Goal: Information Seeking & Learning: Learn about a topic

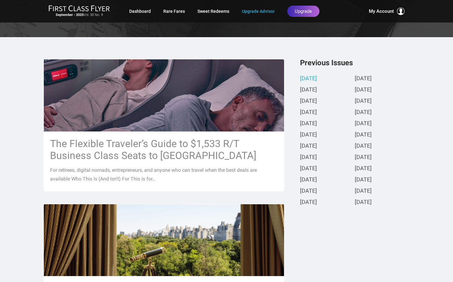
scroll to position [125, 0]
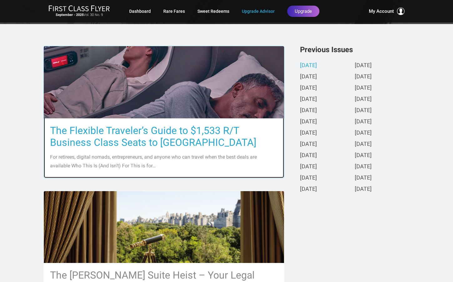
click at [125, 140] on h3 "The Flexible Traveler’s Guide to $1,533 R/T Business Class Seats to [GEOGRAPHIC…" at bounding box center [164, 137] width 228 height 24
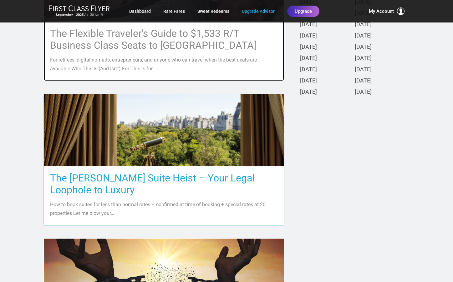
scroll to position [250, 0]
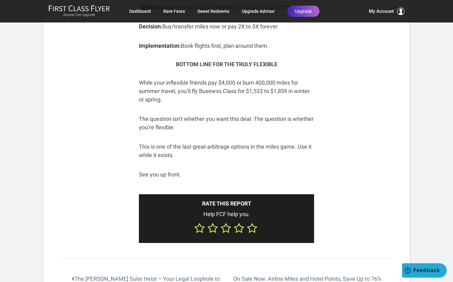
scroll to position [2480, 0]
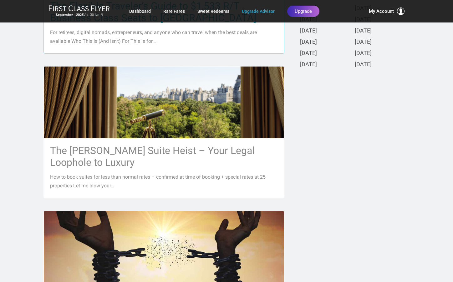
scroll to position [250, 0]
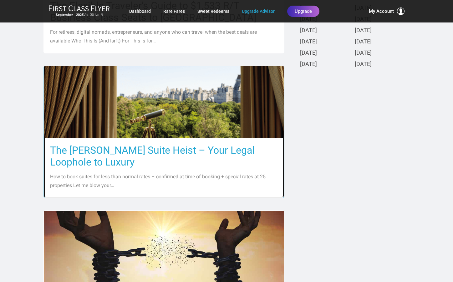
click at [86, 153] on h3 "The [PERSON_NAME] Suite Heist – Your Legal Loophole to Luxury" at bounding box center [164, 156] width 228 height 24
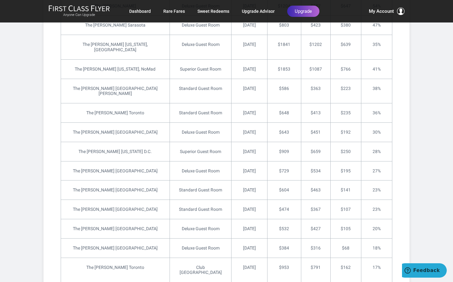
scroll to position [1459, 0]
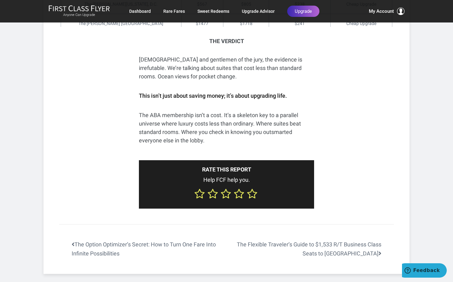
scroll to position [2584, 0]
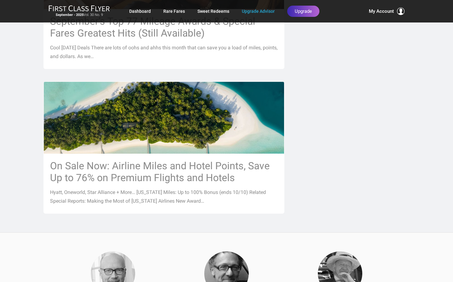
scroll to position [684, 0]
